Goal: Transaction & Acquisition: Purchase product/service

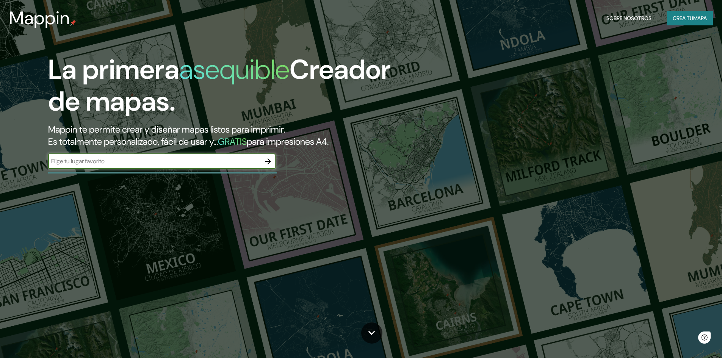
click at [140, 160] on input "text" at bounding box center [154, 161] width 212 height 9
type input "[GEOGRAPHIC_DATA]"
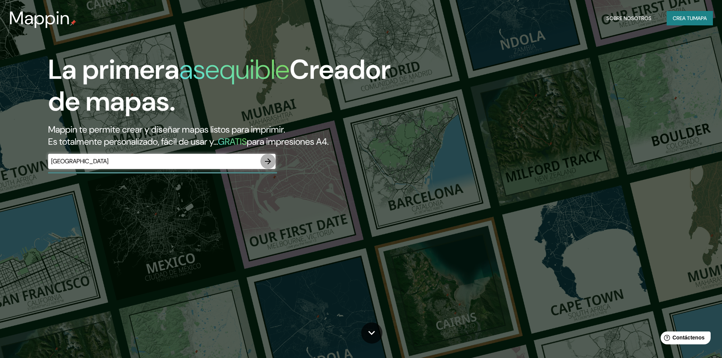
click at [267, 161] on icon "button" at bounding box center [267, 161] width 9 height 9
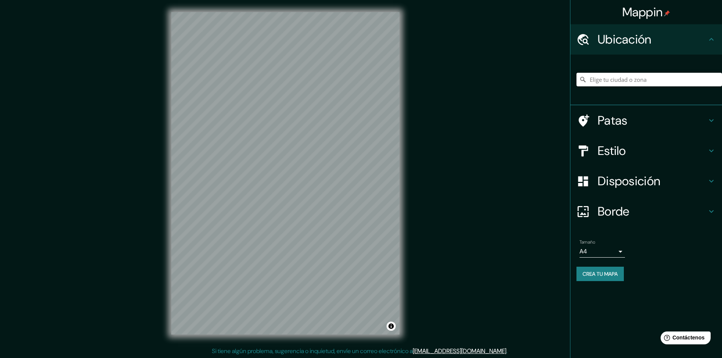
click at [635, 80] on input "Elige tu ciudad o zona" at bounding box center [648, 80] width 145 height 14
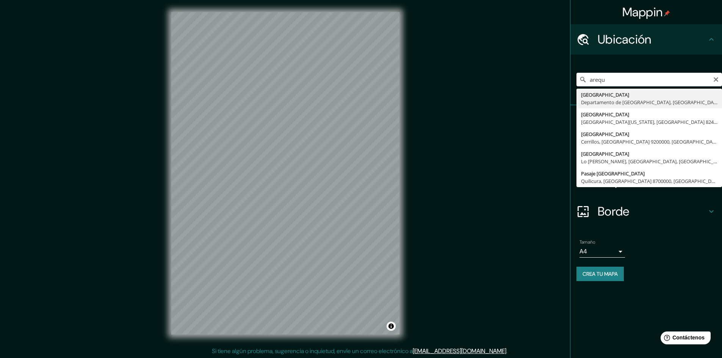
type input "[GEOGRAPHIC_DATA], [GEOGRAPHIC_DATA], [GEOGRAPHIC_DATA]"
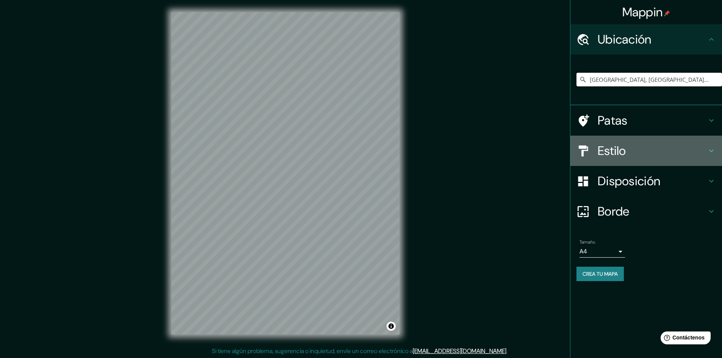
click at [621, 151] on font "Estilo" at bounding box center [612, 151] width 28 height 16
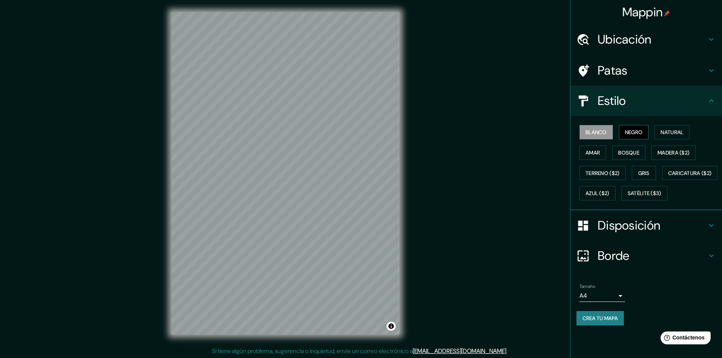
click at [632, 133] on font "Negro" at bounding box center [634, 132] width 18 height 7
click at [670, 132] on font "Natural" at bounding box center [671, 132] width 23 height 7
click at [604, 322] on font "Crea tu mapa" at bounding box center [599, 318] width 35 height 7
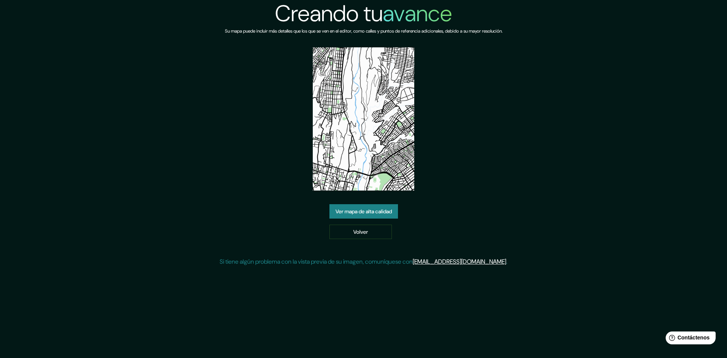
click at [371, 211] on font "Ver mapa de alta calidad" at bounding box center [364, 211] width 56 height 7
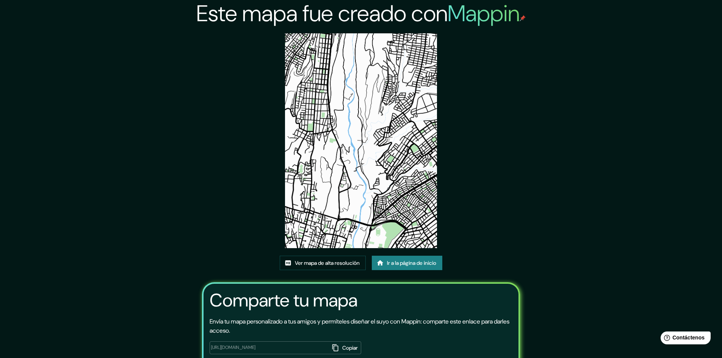
scroll to position [47, 0]
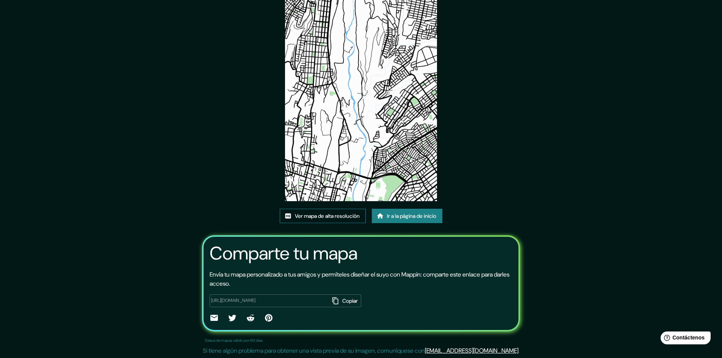
click at [350, 217] on font "Ver mapa de alta resolución" at bounding box center [327, 216] width 65 height 7
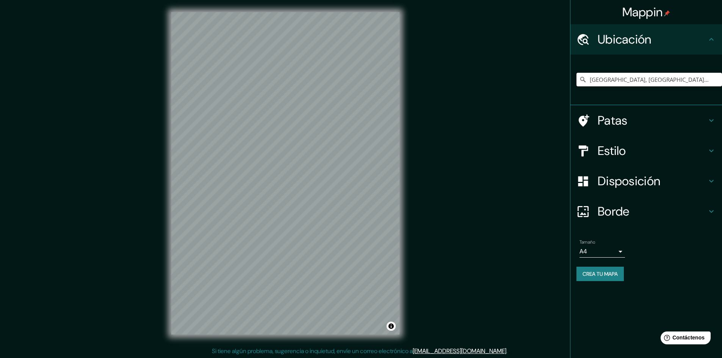
click at [626, 74] on input "[GEOGRAPHIC_DATA], [GEOGRAPHIC_DATA], [GEOGRAPHIC_DATA]" at bounding box center [648, 80] width 145 height 14
click at [699, 75] on input "[GEOGRAPHIC_DATA], [GEOGRAPHIC_DATA], [GEOGRAPHIC_DATA]" at bounding box center [648, 80] width 145 height 14
click at [710, 80] on input "[GEOGRAPHIC_DATA], [GEOGRAPHIC_DATA], [GEOGRAPHIC_DATA]" at bounding box center [648, 80] width 145 height 14
click at [713, 79] on input "[GEOGRAPHIC_DATA], [GEOGRAPHIC_DATA], [GEOGRAPHIC_DATA]" at bounding box center [648, 80] width 145 height 14
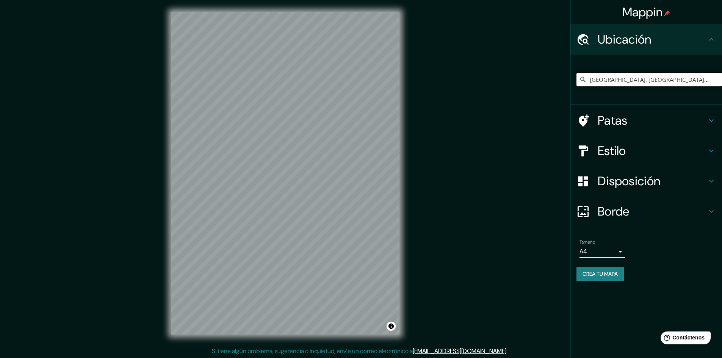
click at [713, 79] on input "[GEOGRAPHIC_DATA], [GEOGRAPHIC_DATA], [GEOGRAPHIC_DATA]" at bounding box center [648, 80] width 145 height 14
drag, startPoint x: 713, startPoint y: 79, endPoint x: 574, endPoint y: 88, distance: 138.9
click at [574, 88] on div "[GEOGRAPHIC_DATA], [GEOGRAPHIC_DATA], [GEOGRAPHIC_DATA]" at bounding box center [646, 80] width 152 height 51
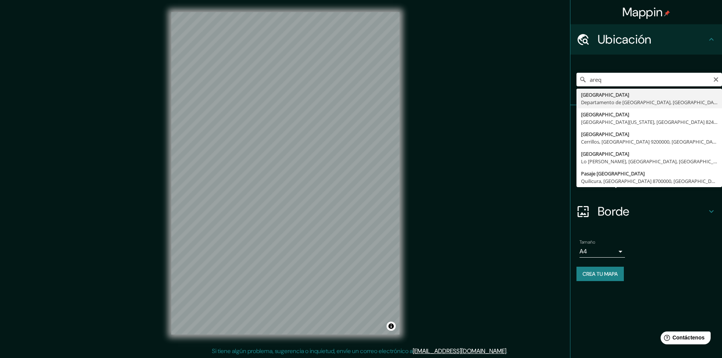
type input "[GEOGRAPHIC_DATA], [GEOGRAPHIC_DATA], [GEOGRAPHIC_DATA]"
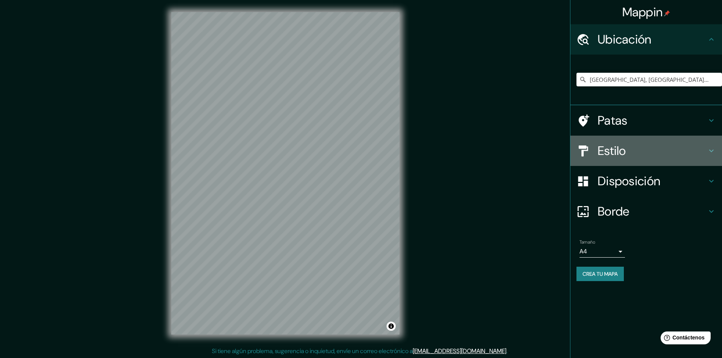
click at [624, 150] on font "Estilo" at bounding box center [612, 151] width 28 height 16
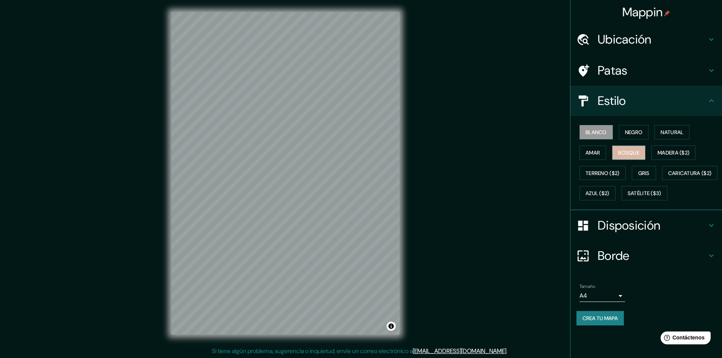
click at [629, 150] on font "Bosque" at bounding box center [628, 152] width 21 height 7
click at [642, 173] on font "Gris" at bounding box center [643, 173] width 11 height 7
click at [672, 155] on font "Madera ($2)" at bounding box center [673, 152] width 32 height 7
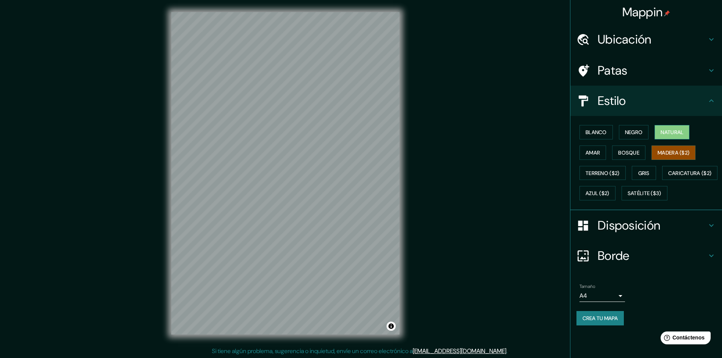
click at [672, 127] on button "Natural" at bounding box center [671, 132] width 35 height 14
click at [640, 126] on button "Negro" at bounding box center [634, 132] width 30 height 14
click at [597, 132] on font "Blanco" at bounding box center [595, 132] width 21 height 7
click at [588, 153] on font "Amar" at bounding box center [592, 152] width 14 height 7
click at [628, 152] on font "Bosque" at bounding box center [628, 152] width 21 height 7
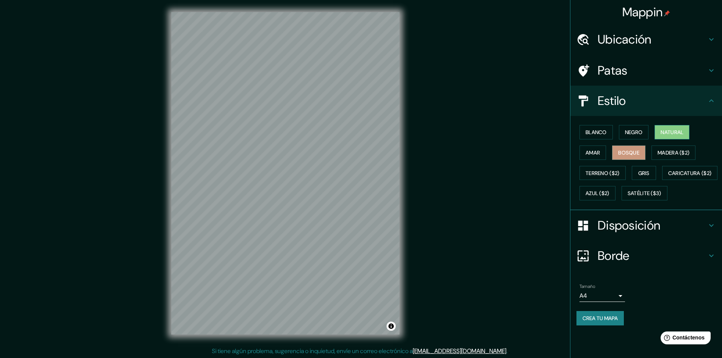
click at [671, 130] on font "Natural" at bounding box center [671, 132] width 23 height 7
click at [607, 153] on div "Blanco Negro Natural Amar Bosque Madera ($2) Terreno ($2) Gris Caricatura ($2) …" at bounding box center [648, 162] width 145 height 81
click at [621, 153] on font "Bosque" at bounding box center [628, 152] width 21 height 7
click at [588, 153] on font "Amar" at bounding box center [592, 152] width 14 height 7
click at [623, 136] on button "Negro" at bounding box center [634, 132] width 30 height 14
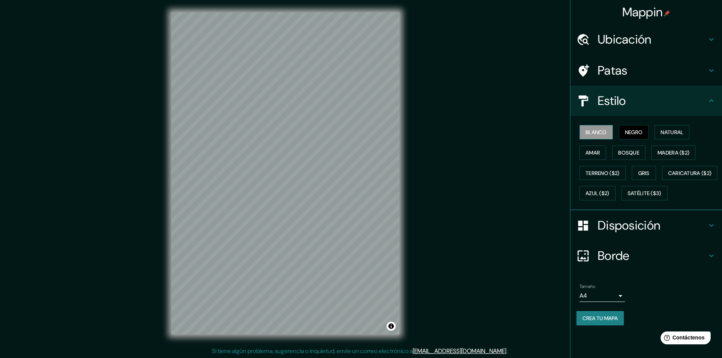
click at [599, 135] on font "Blanco" at bounding box center [595, 132] width 21 height 7
